Goal: Information Seeking & Learning: Learn about a topic

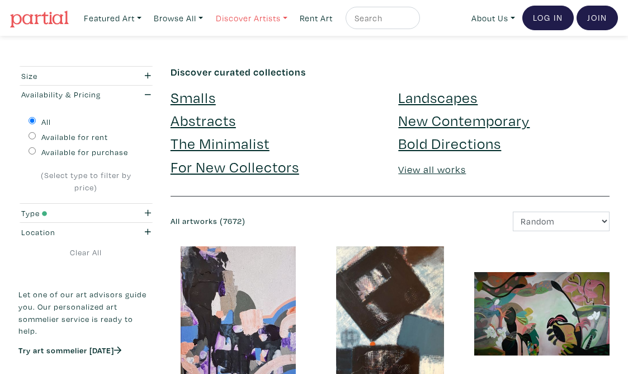
click at [147, 17] on link "Discover Artists" at bounding box center [113, 18] width 68 height 23
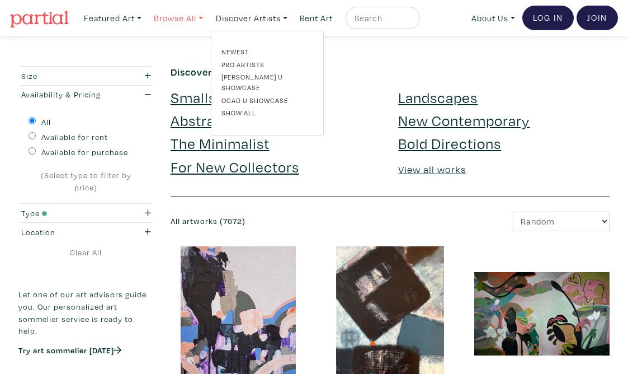
click at [147, 16] on link "Browse All" at bounding box center [113, 18] width 68 height 23
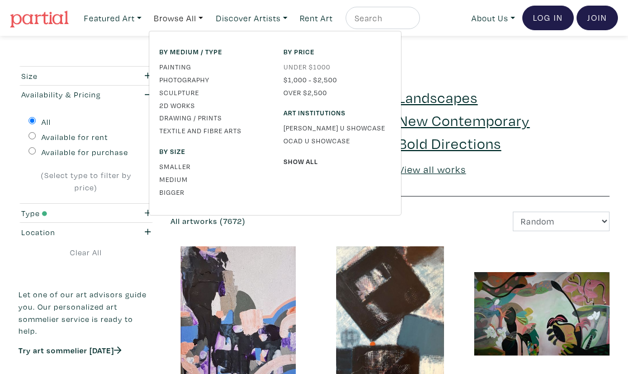
click at [325, 68] on link "Under $1000" at bounding box center [337, 67] width 107 height 10
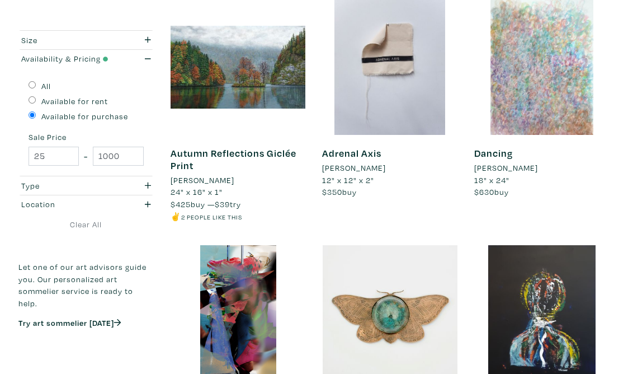
scroll to position [251, 0]
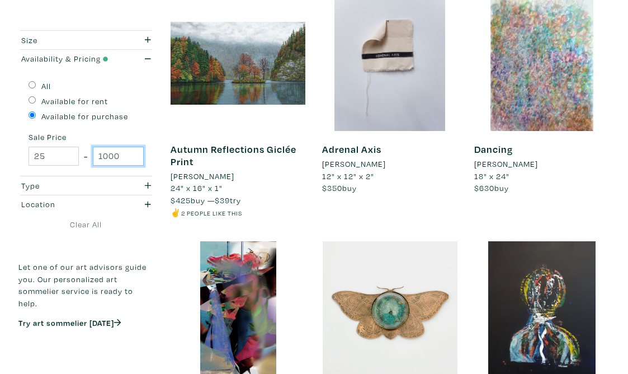
click at [121, 158] on input "1000" at bounding box center [118, 157] width 50 height 20
type input "300"
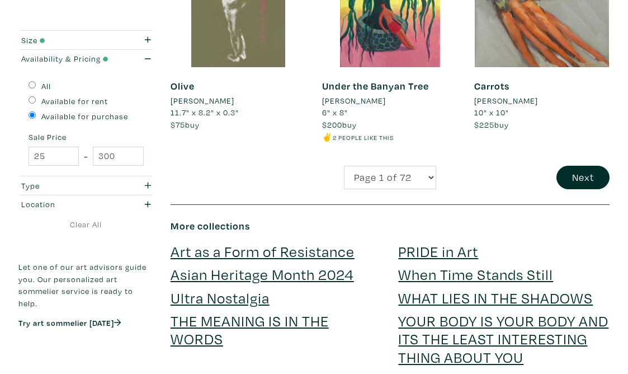
scroll to position [2000, 0]
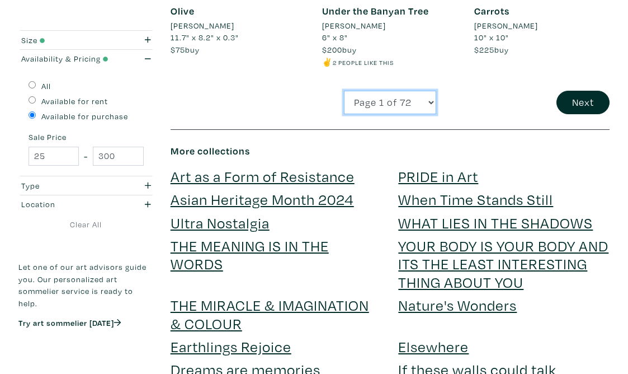
click at [428, 114] on select "Page 1 of 72 Page 2 of 72 Page 3 of 72 Page 4 of 72 Page 5 of 72 Page 6 of 72 P…" at bounding box center [390, 103] width 92 height 24
click at [571, 115] on button "Next" at bounding box center [583, 103] width 53 height 24
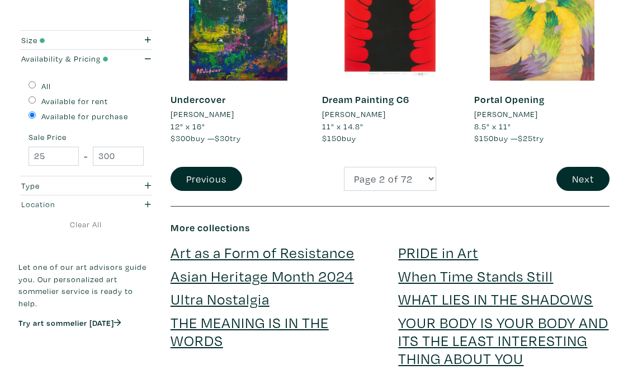
scroll to position [1936, 0]
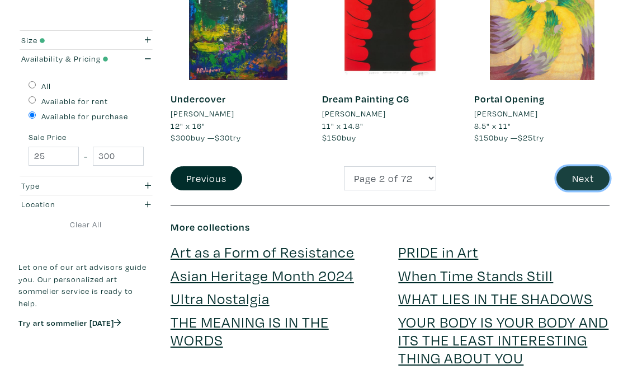
click at [601, 171] on button "Next" at bounding box center [583, 178] width 53 height 24
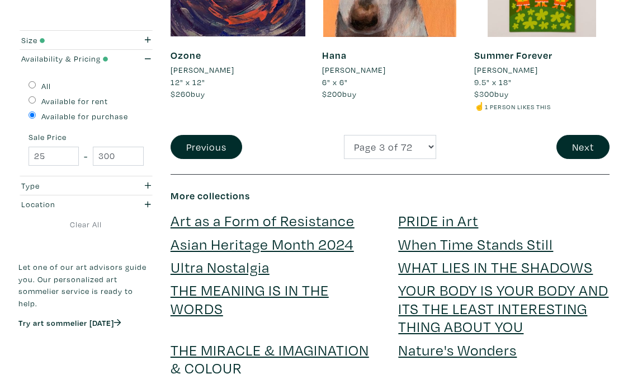
scroll to position [2006, 0]
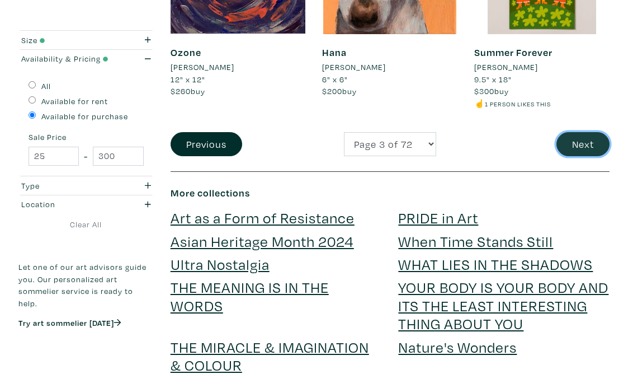
click at [576, 132] on button "Next" at bounding box center [583, 144] width 53 height 24
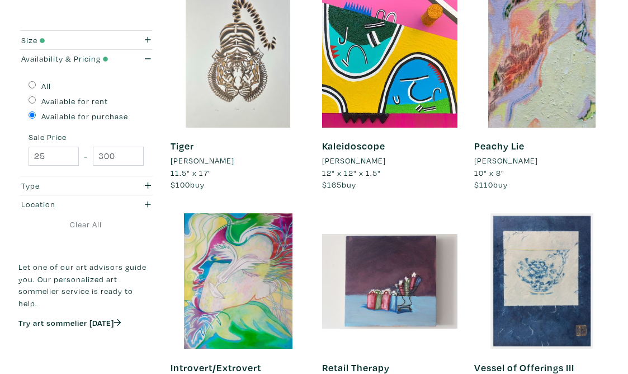
scroll to position [256, 0]
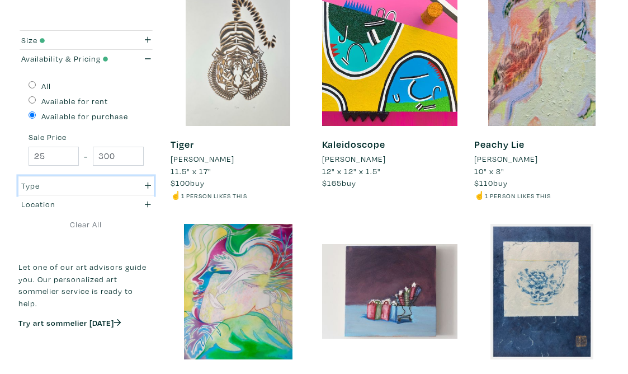
click at [82, 187] on div "Type" at bounding box center [67, 186] width 93 height 12
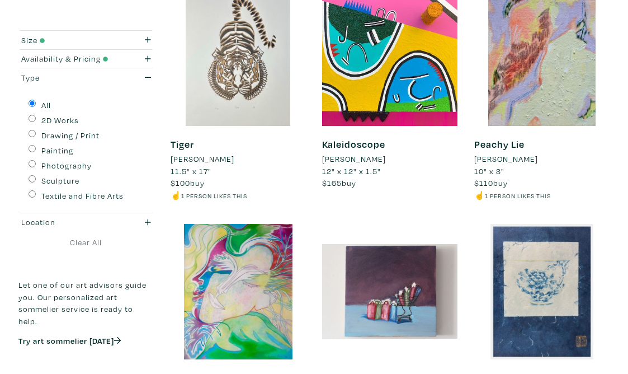
click at [34, 134] on input "Drawing / Print" at bounding box center [32, 133] width 7 height 7
radio input "true"
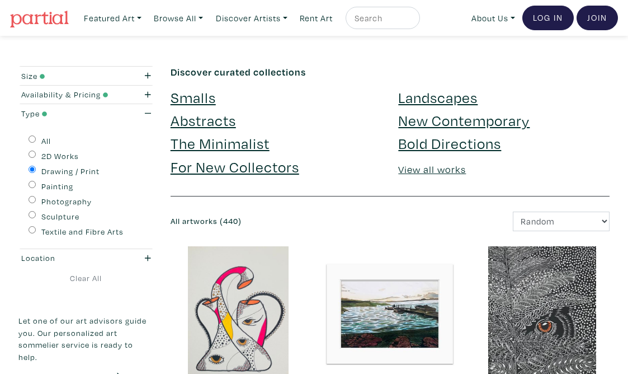
click at [32, 184] on input "Painting" at bounding box center [32, 184] width 7 height 7
radio input "true"
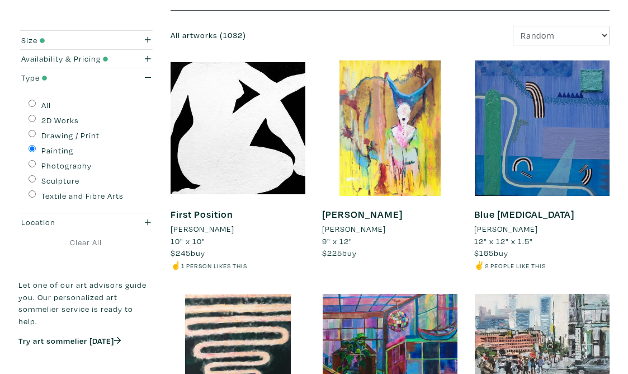
scroll to position [188, 0]
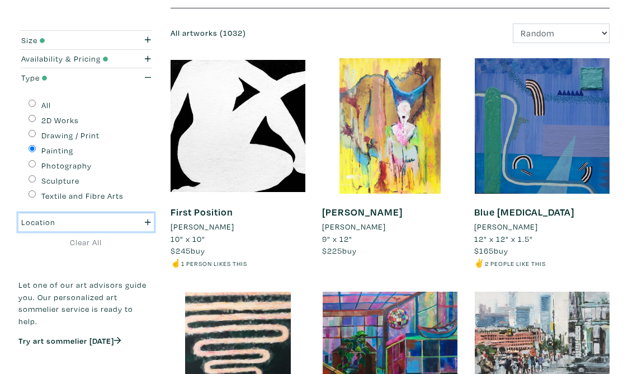
click at [86, 223] on div "Location" at bounding box center [67, 222] width 93 height 12
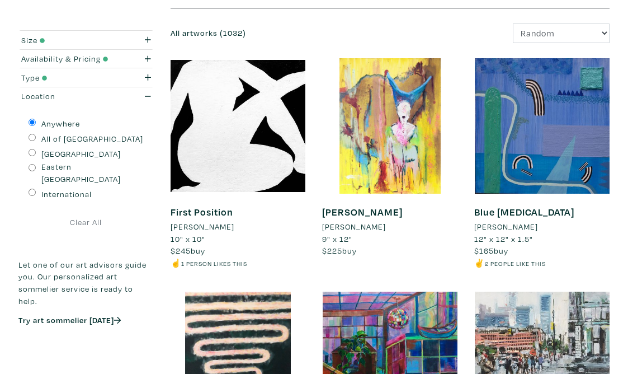
click at [32, 138] on input "All of [GEOGRAPHIC_DATA]" at bounding box center [32, 137] width 7 height 7
radio input "true"
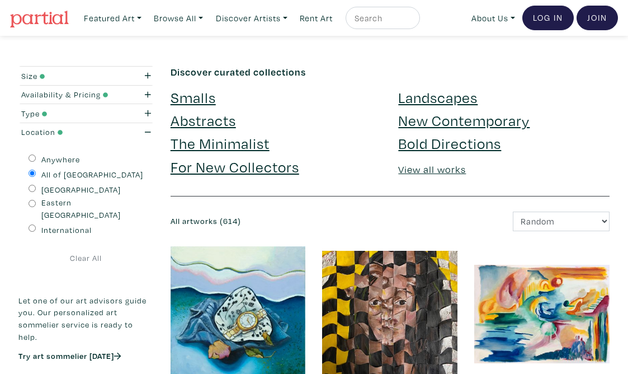
scroll to position [1, 0]
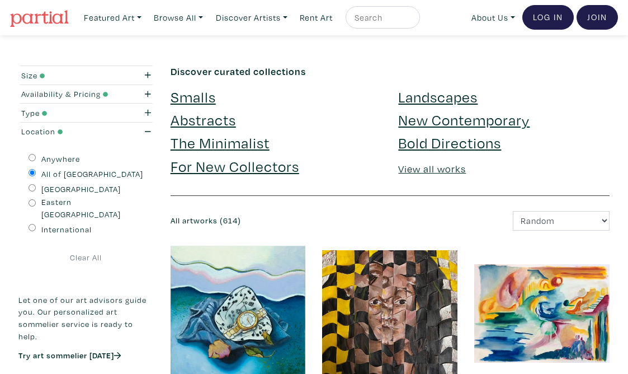
click at [421, 97] on link "Landscapes" at bounding box center [437, 97] width 79 height 20
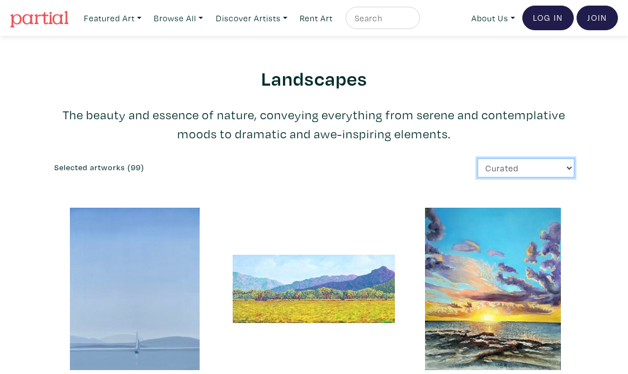
click at [505, 166] on select "Curated Newest Random Price: Low to High Price: High to Low" at bounding box center [526, 168] width 97 height 20
select select "price"
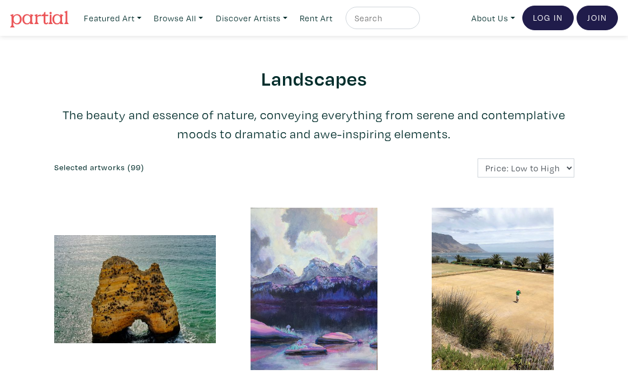
click at [393, 18] on input "text" at bounding box center [382, 18] width 56 height 14
type input "[PERSON_NAME]"
click at [412, 21] on button "submit" at bounding box center [412, 21] width 0 height 0
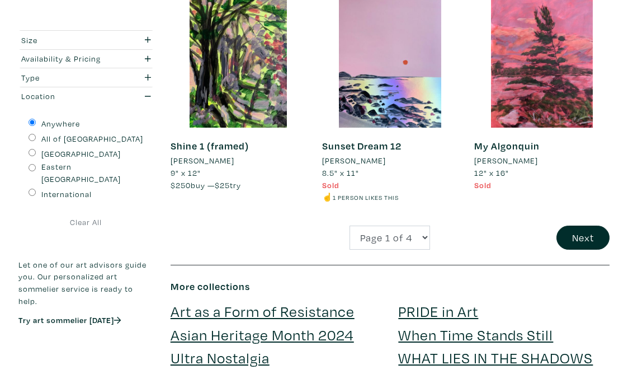
scroll to position [1888, 0]
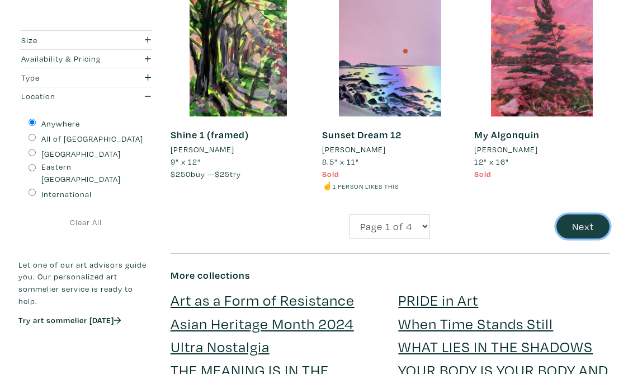
click at [569, 226] on button "Next" at bounding box center [583, 226] width 53 height 24
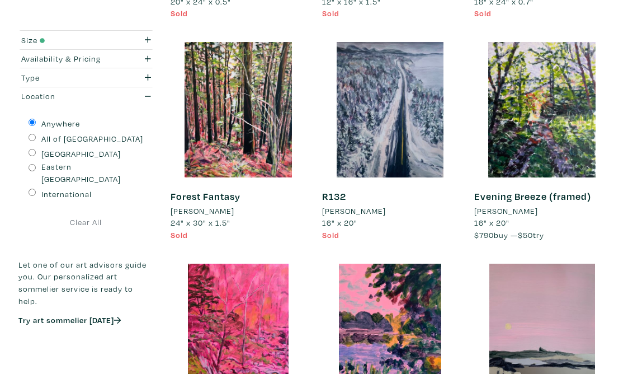
scroll to position [1722, 0]
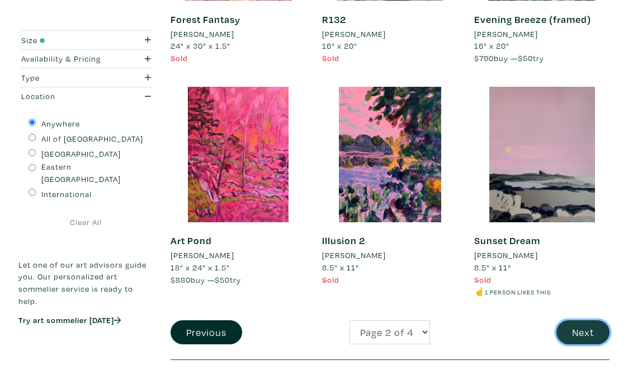
click at [585, 337] on button "Next" at bounding box center [583, 332] width 53 height 24
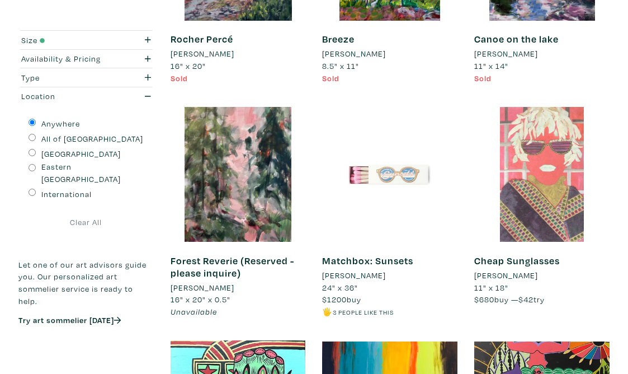
scroll to position [663, 0]
